Goal: Navigation & Orientation: Find specific page/section

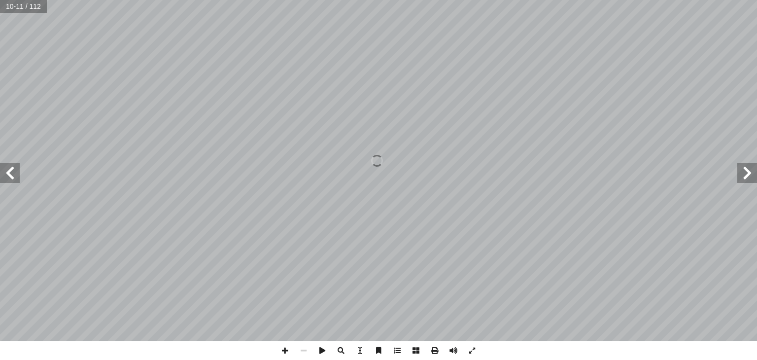
click at [748, 172] on span at bounding box center [747, 173] width 20 height 20
click at [12, 173] on span at bounding box center [10, 173] width 20 height 20
click at [747, 172] on span at bounding box center [747, 173] width 20 height 20
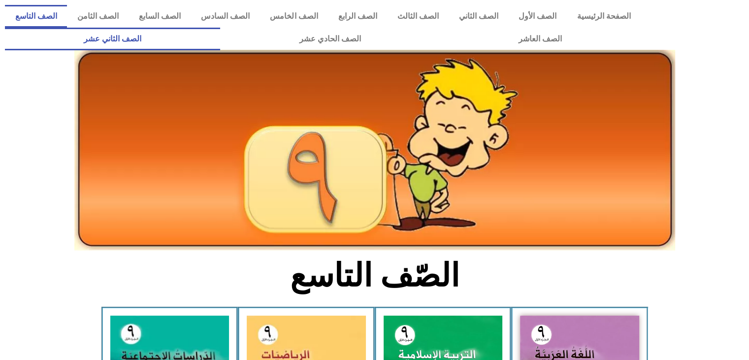
click at [165, 38] on link "الصف الثاني عشر" at bounding box center [112, 39] width 215 height 23
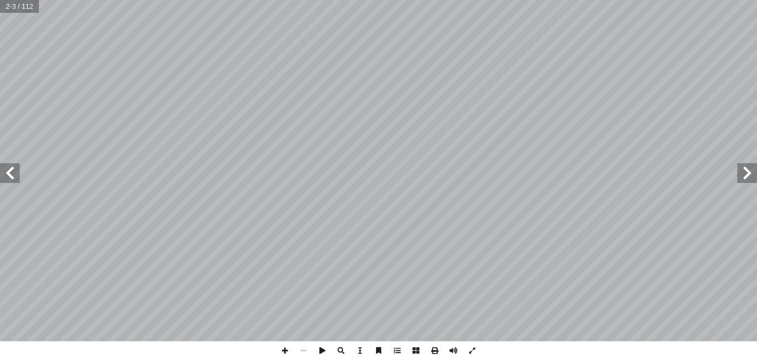
click at [12, 176] on span at bounding box center [10, 173] width 20 height 20
